Goal: Task Accomplishment & Management: Use online tool/utility

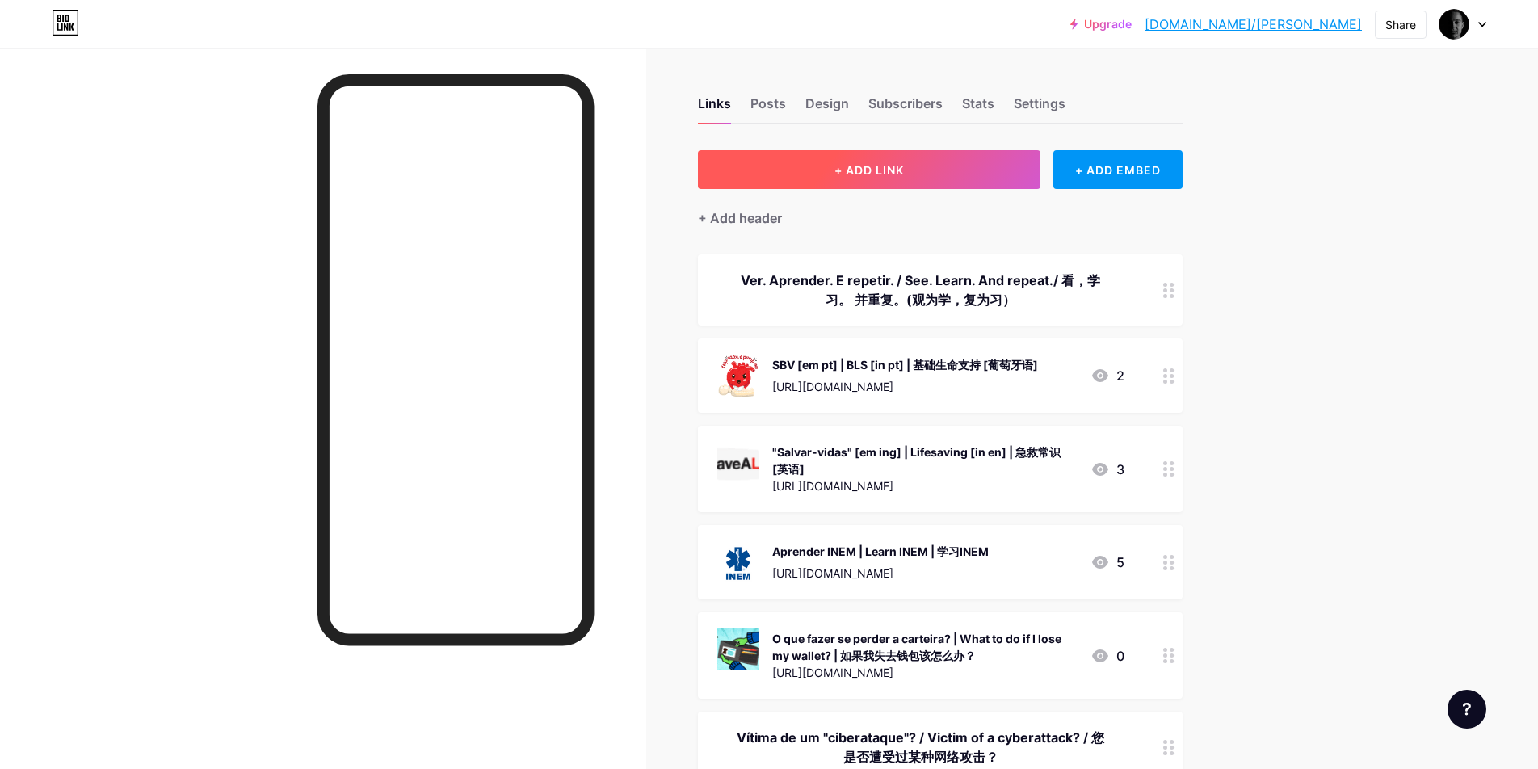
click at [883, 175] on span "+ ADD LINK" at bounding box center [868, 170] width 69 height 14
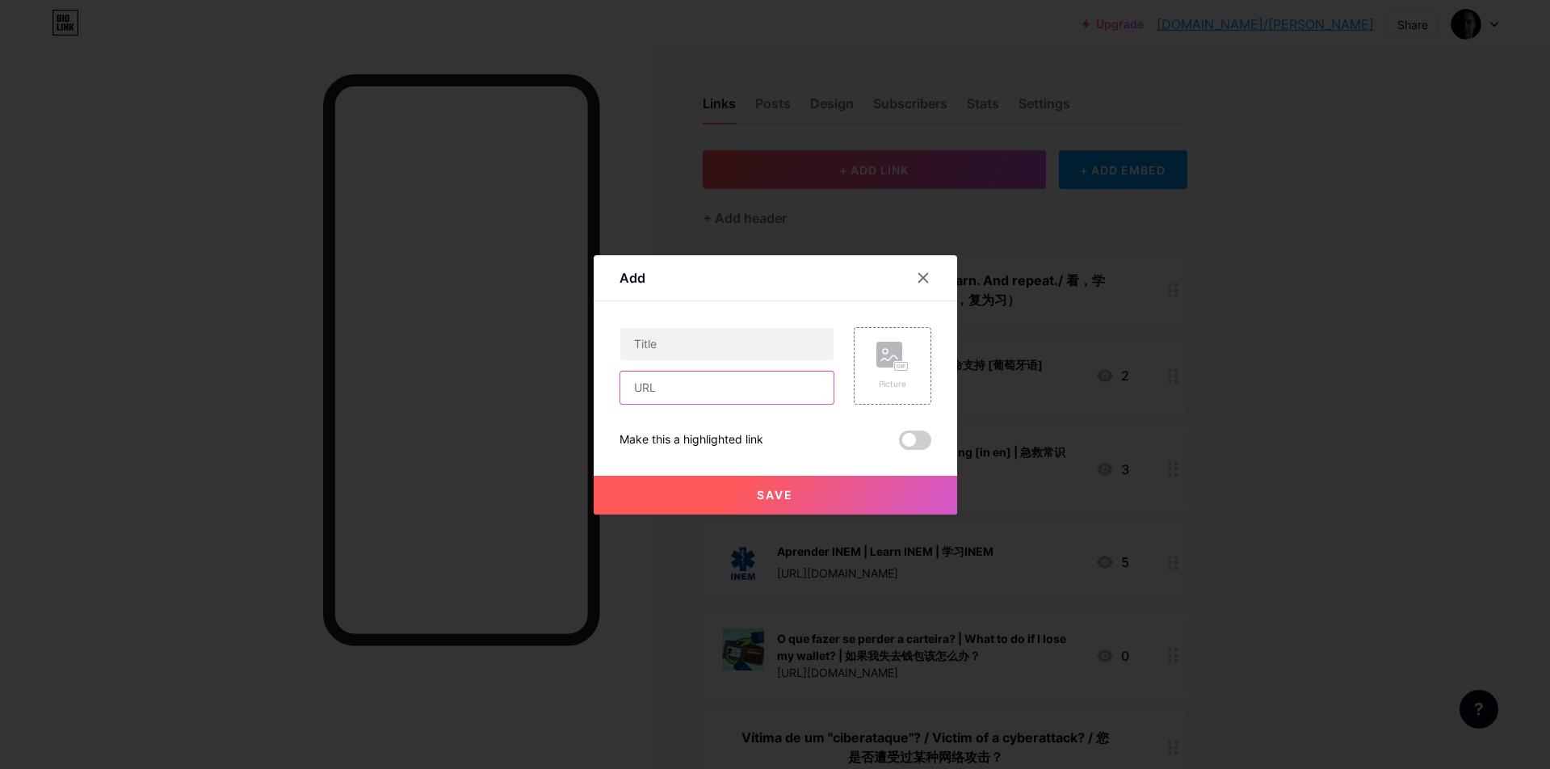
click at [687, 382] on input "text" at bounding box center [726, 388] width 213 height 32
paste input "[URL][DOMAIN_NAME]"
type input "[URL][DOMAIN_NAME]"
click at [695, 339] on input "text" at bounding box center [726, 344] width 213 height 32
type input "GameOver Crime"
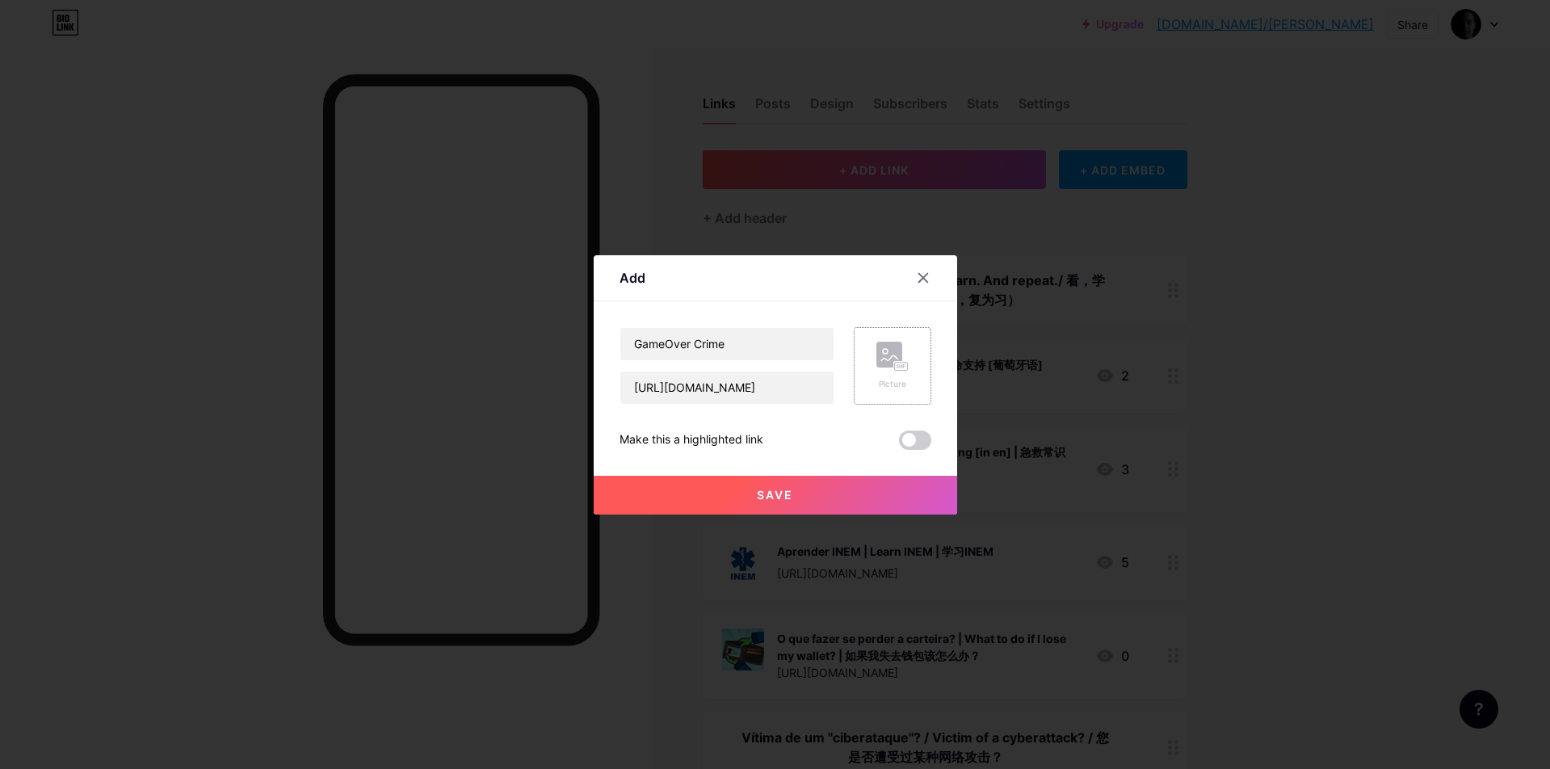
click at [892, 363] on rect at bounding box center [889, 355] width 26 height 26
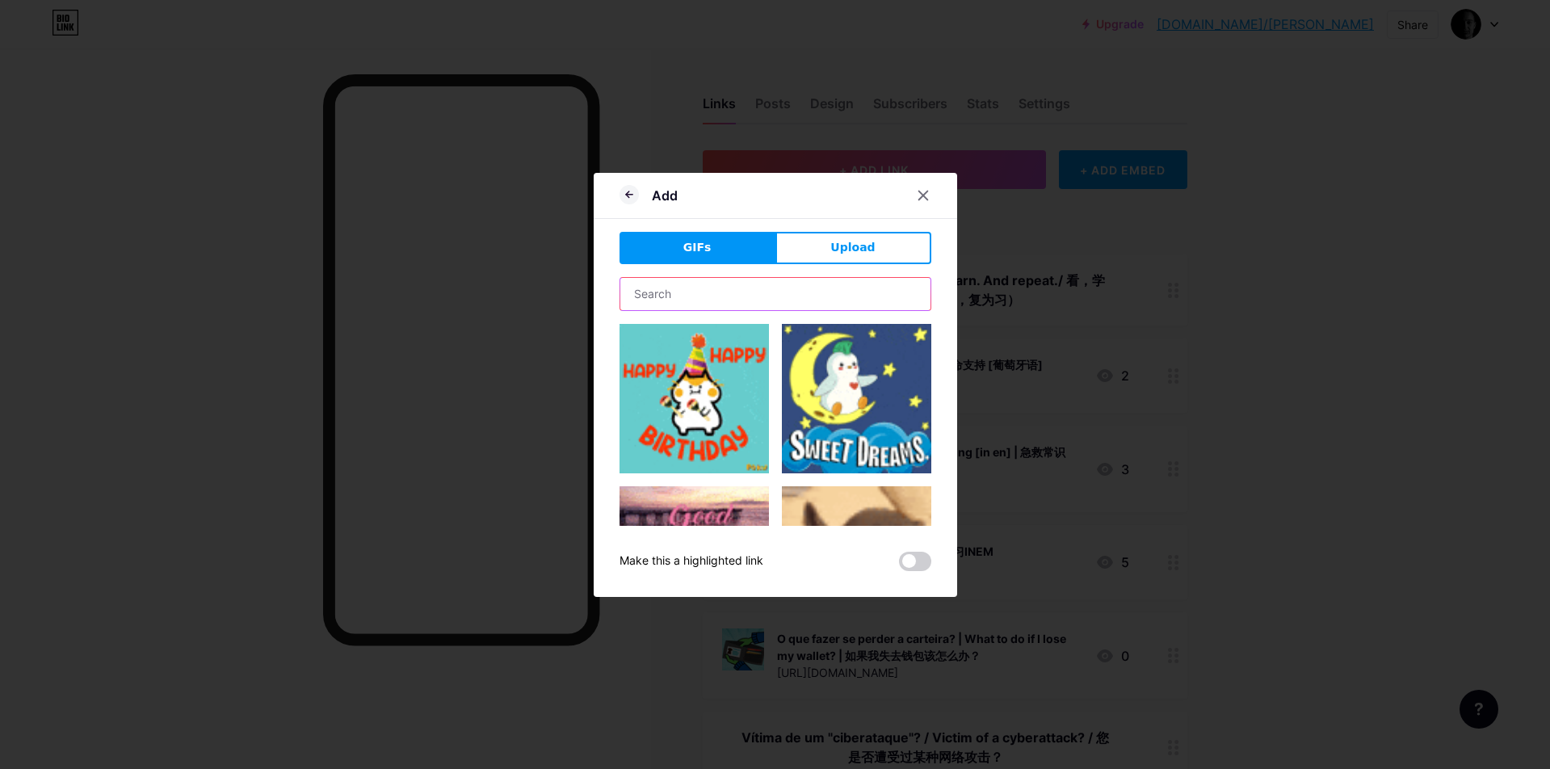
click at [780, 278] on input "text" at bounding box center [775, 294] width 310 height 32
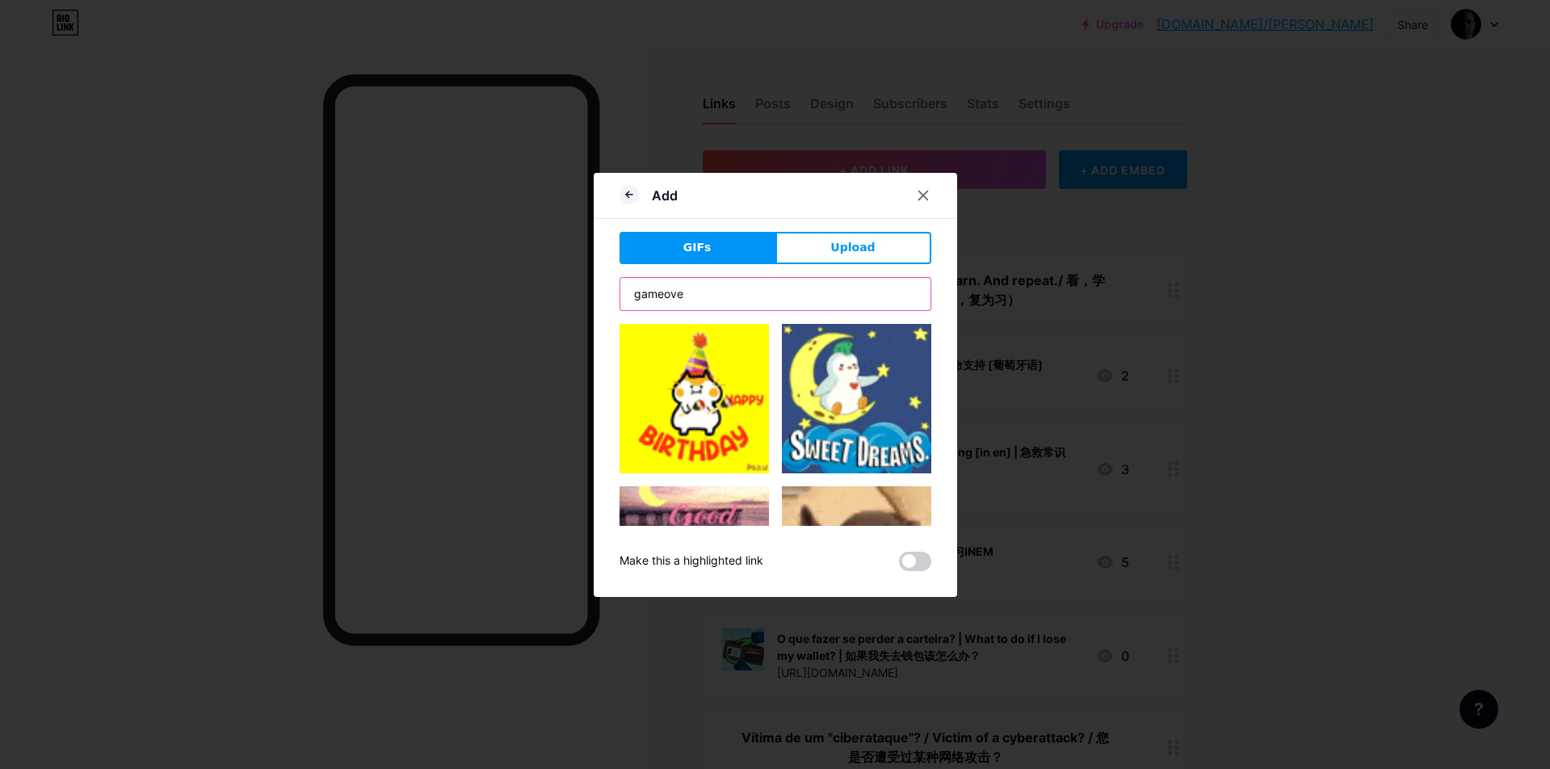
type input "gameover"
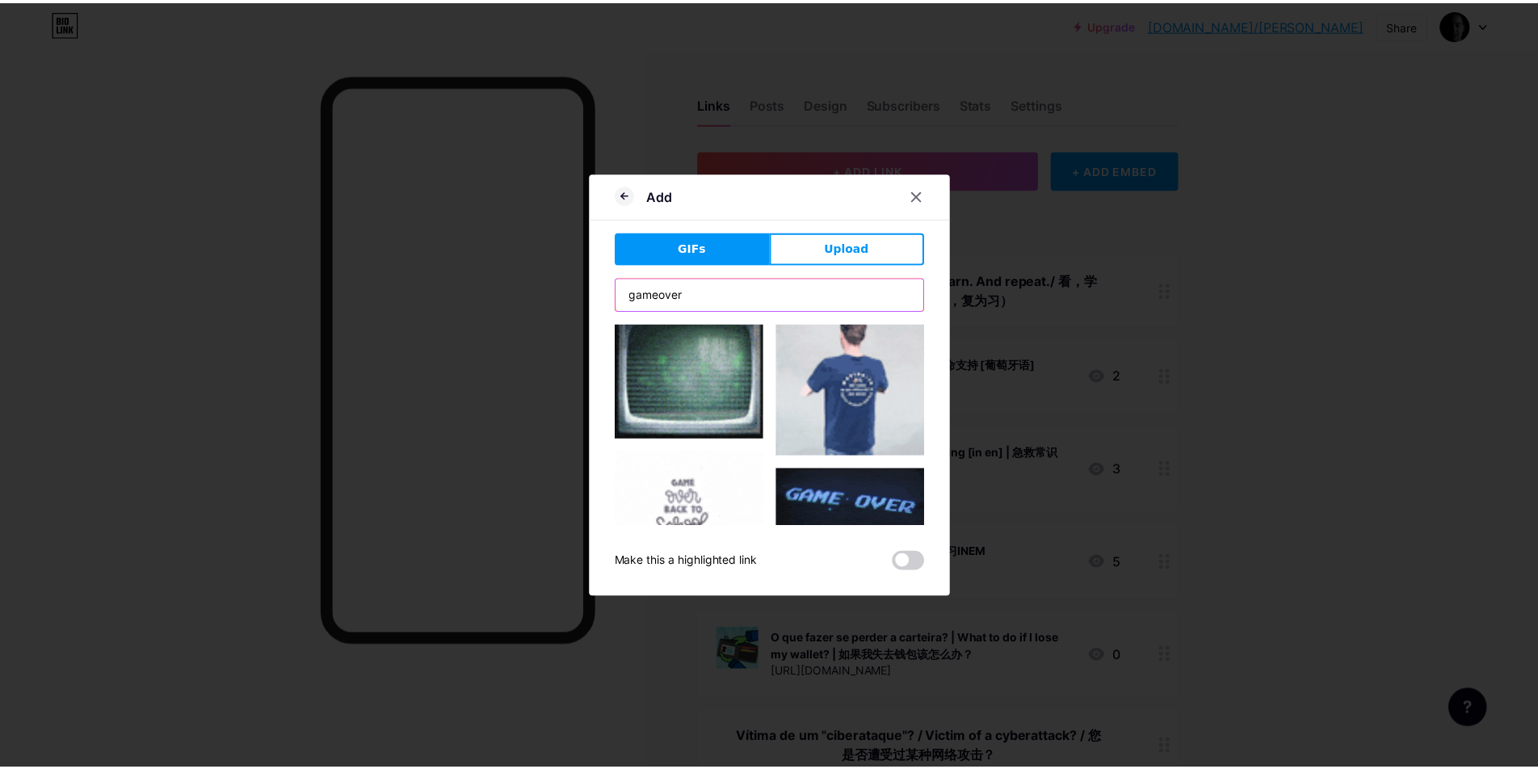
scroll to position [611, 0]
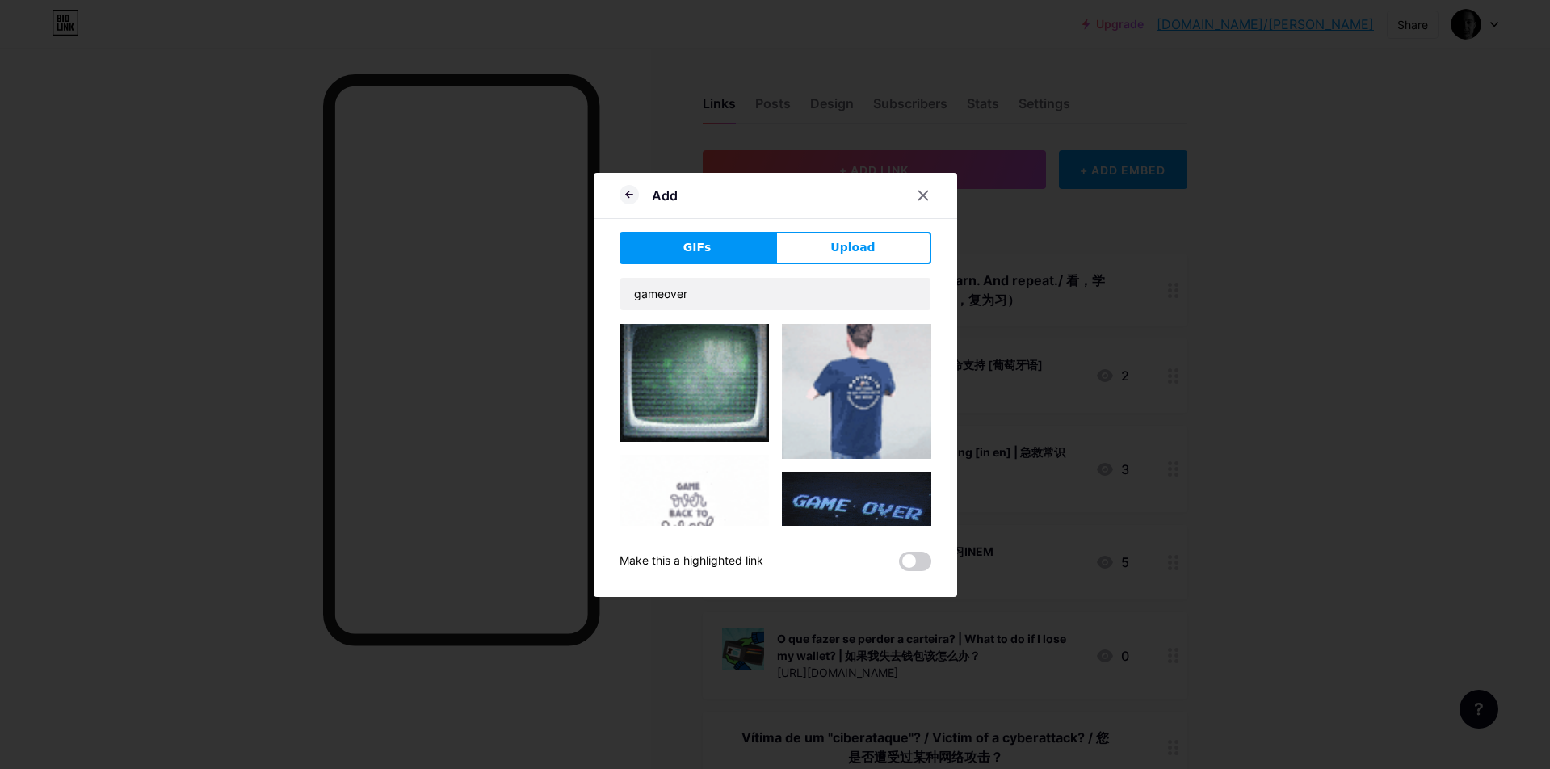
click at [837, 472] on img at bounding box center [856, 525] width 149 height 107
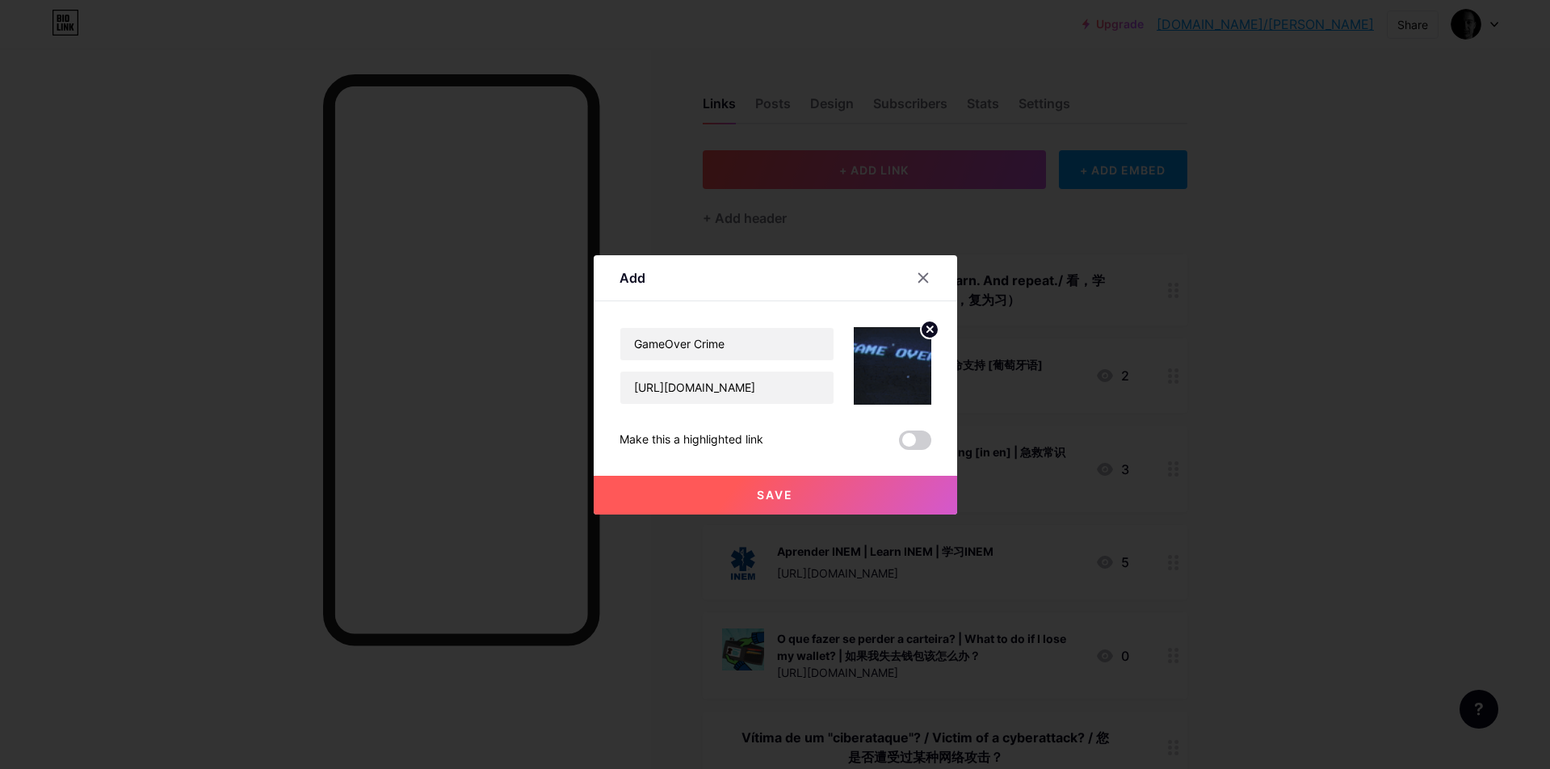
click at [839, 501] on button "Save" at bounding box center [775, 495] width 363 height 39
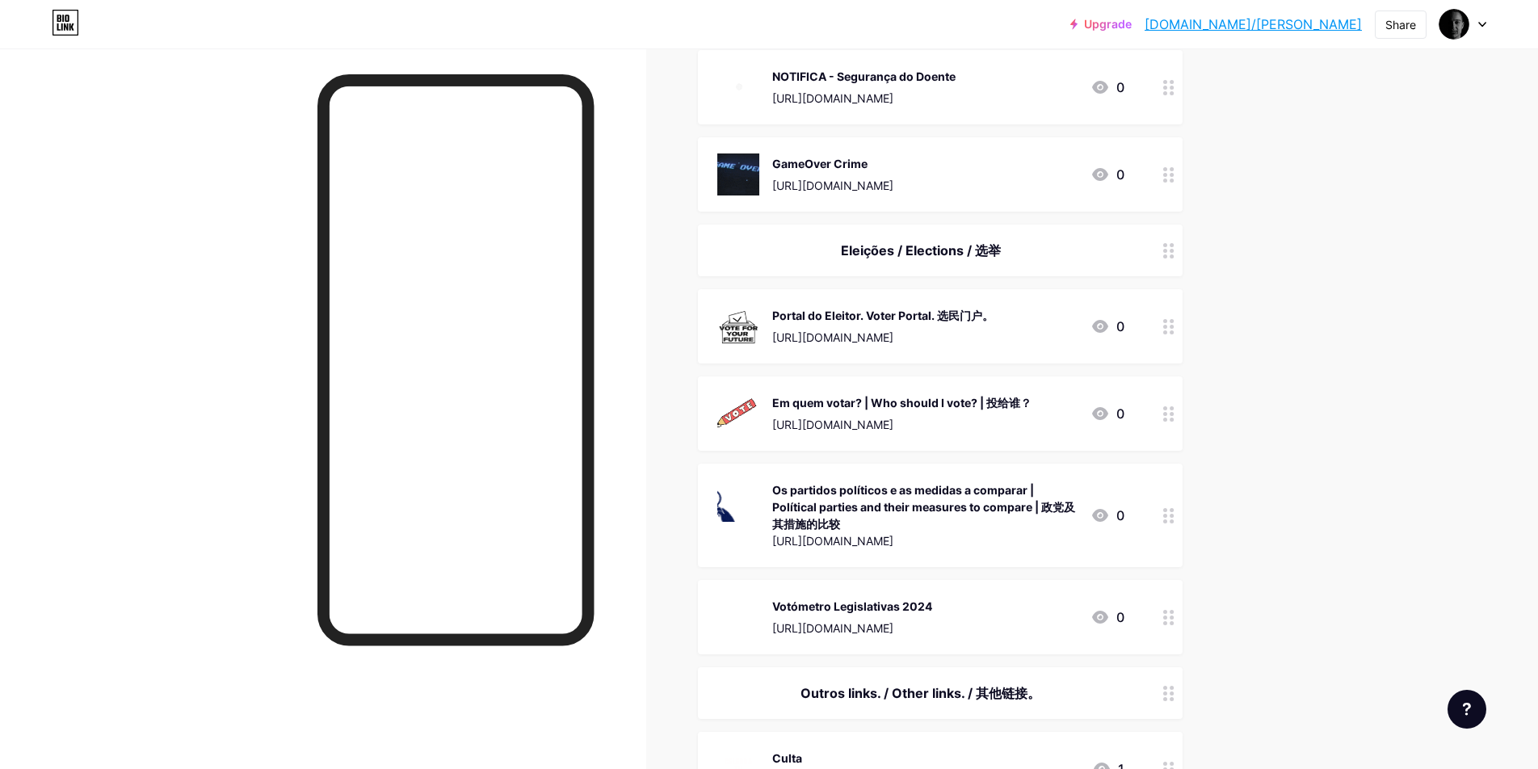
scroll to position [5557, 0]
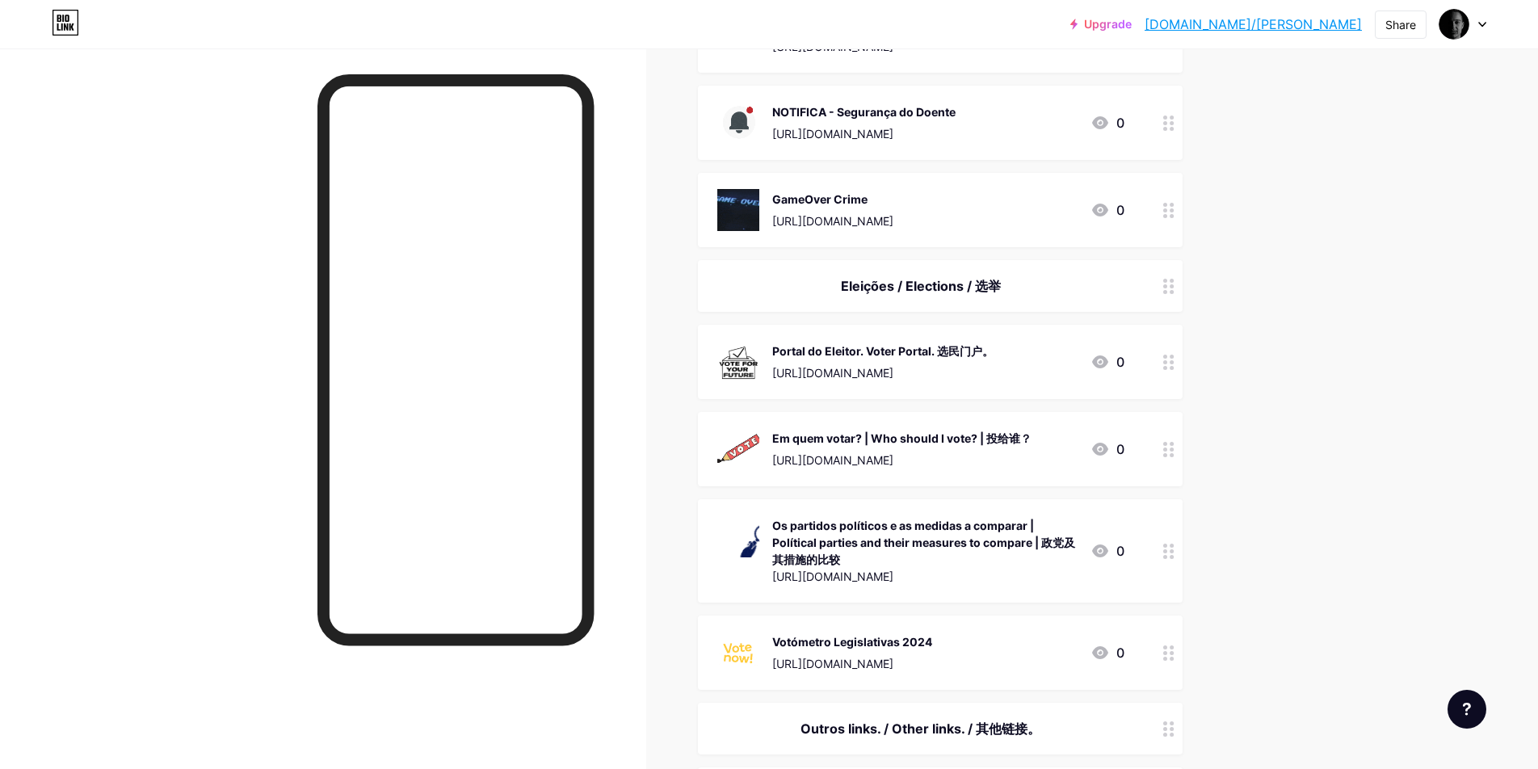
drag, startPoint x: 1175, startPoint y: 85, endPoint x: 1287, endPoint y: 202, distance: 161.7
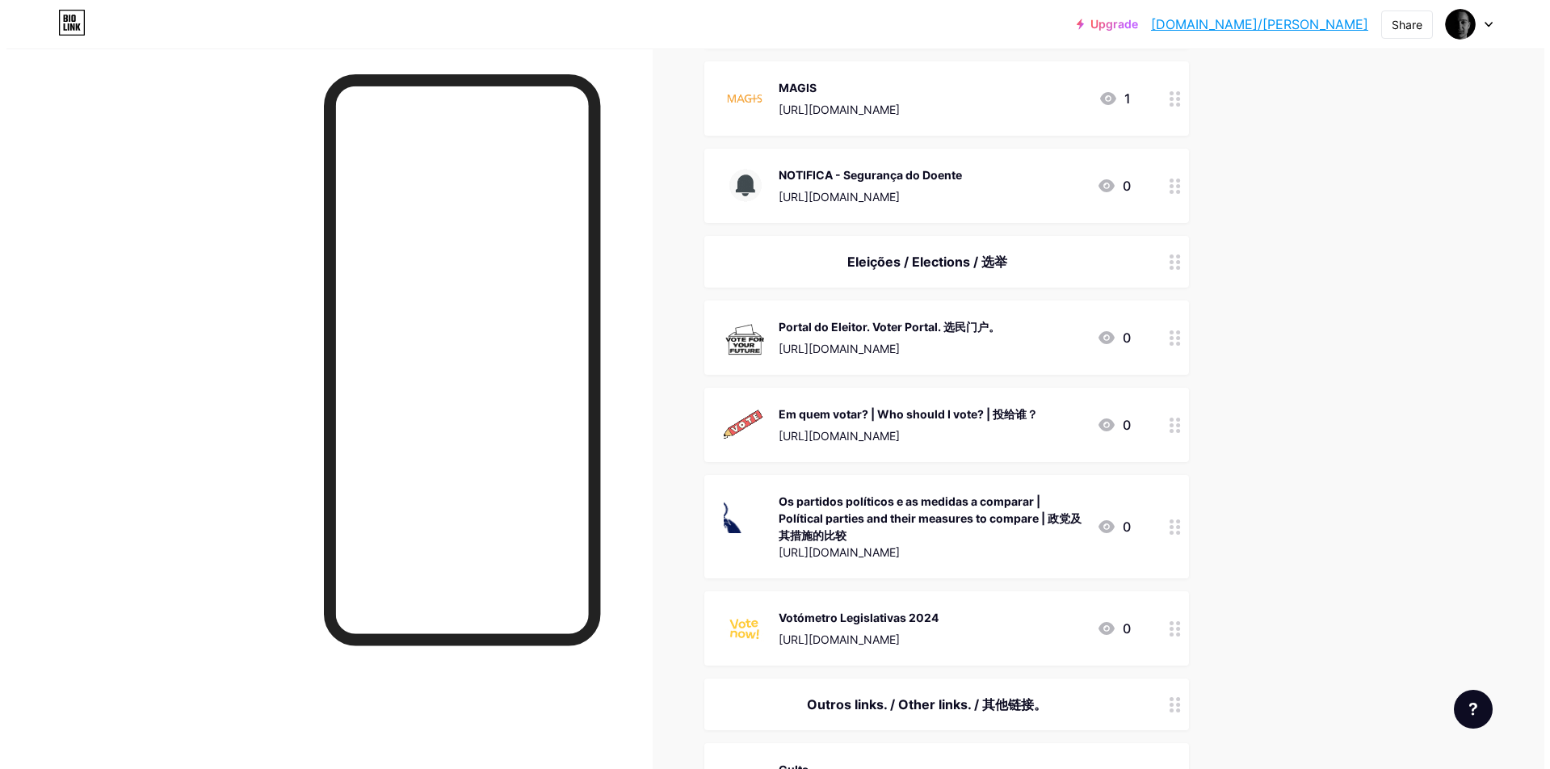
scroll to position [0, 0]
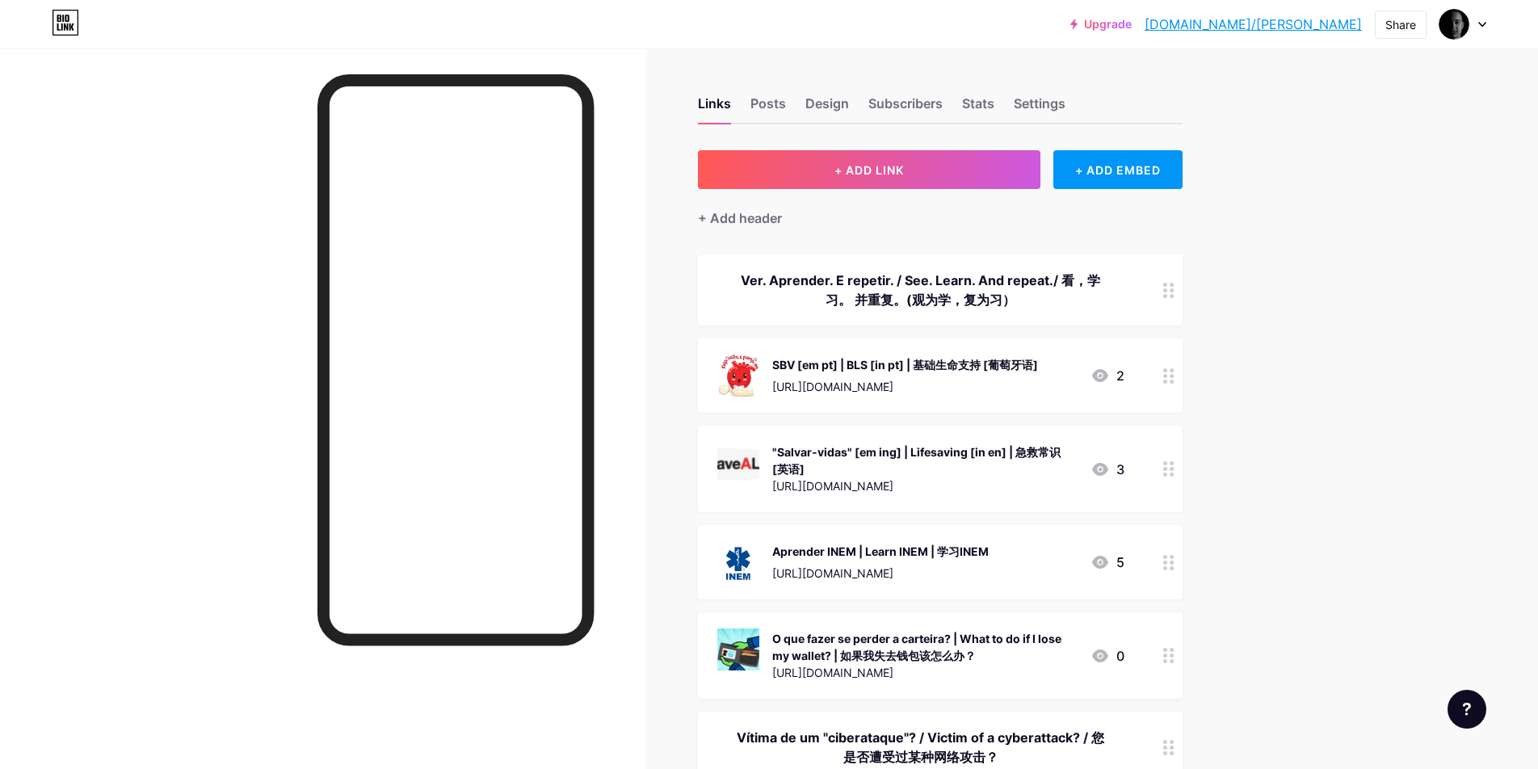
click at [1482, 22] on icon at bounding box center [1482, 25] width 8 height 6
click at [1330, 218] on li "Logout" at bounding box center [1385, 227] width 200 height 44
